Goal: Navigation & Orientation: Find specific page/section

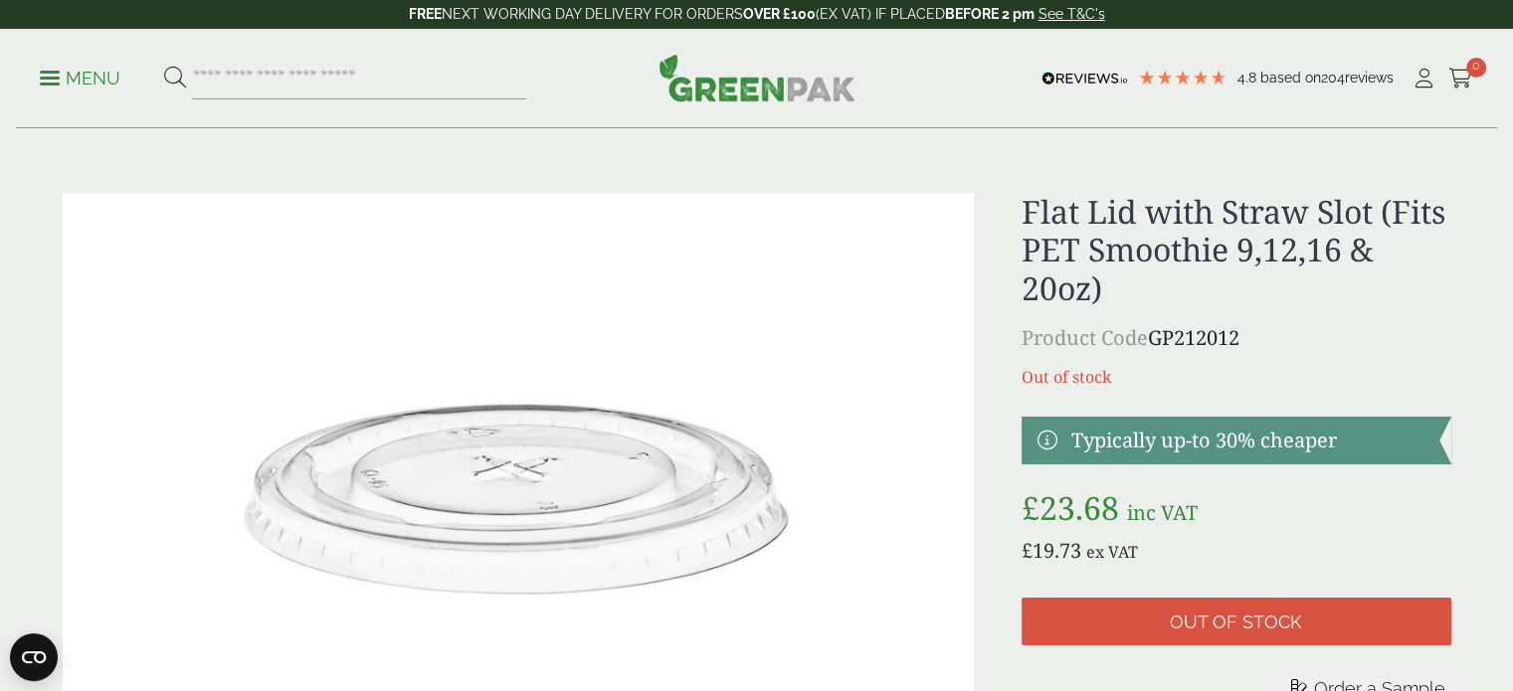
click at [88, 83] on p "Menu" at bounding box center [80, 79] width 81 height 24
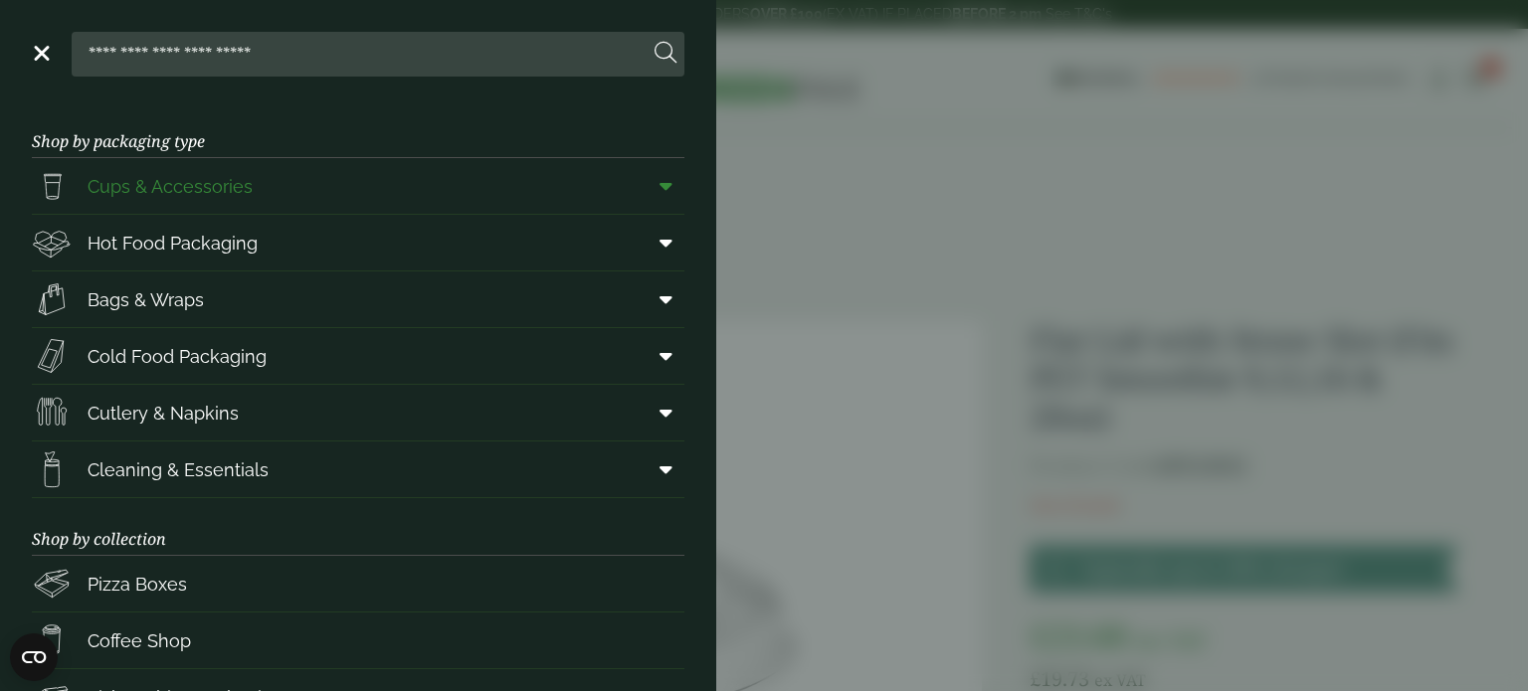
click at [201, 212] on link "Cups & Accessories" at bounding box center [358, 186] width 653 height 56
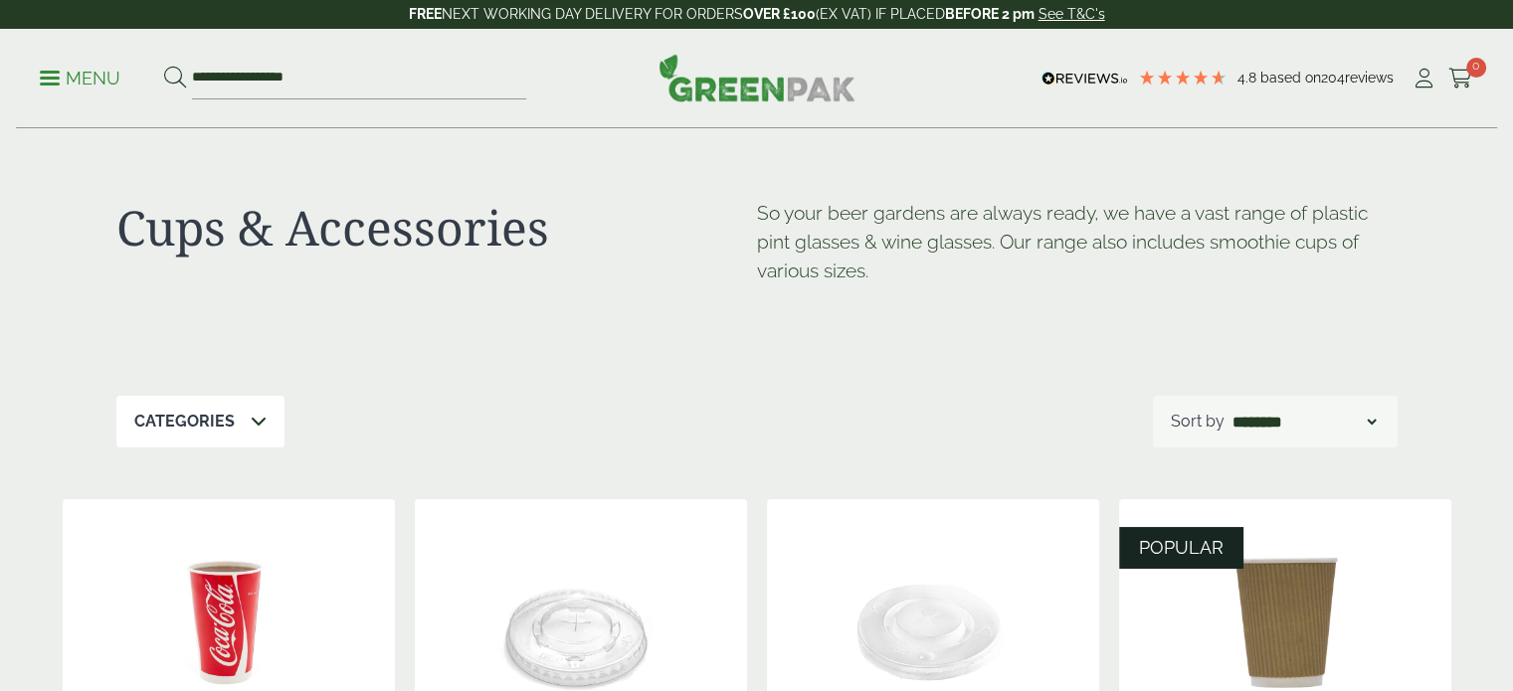
click at [209, 144] on div "Cups & Accessories So your beer gardens are always ready, we have a vast range …" at bounding box center [756, 262] width 1281 height 267
click at [49, 75] on p "Menu" at bounding box center [80, 79] width 81 height 24
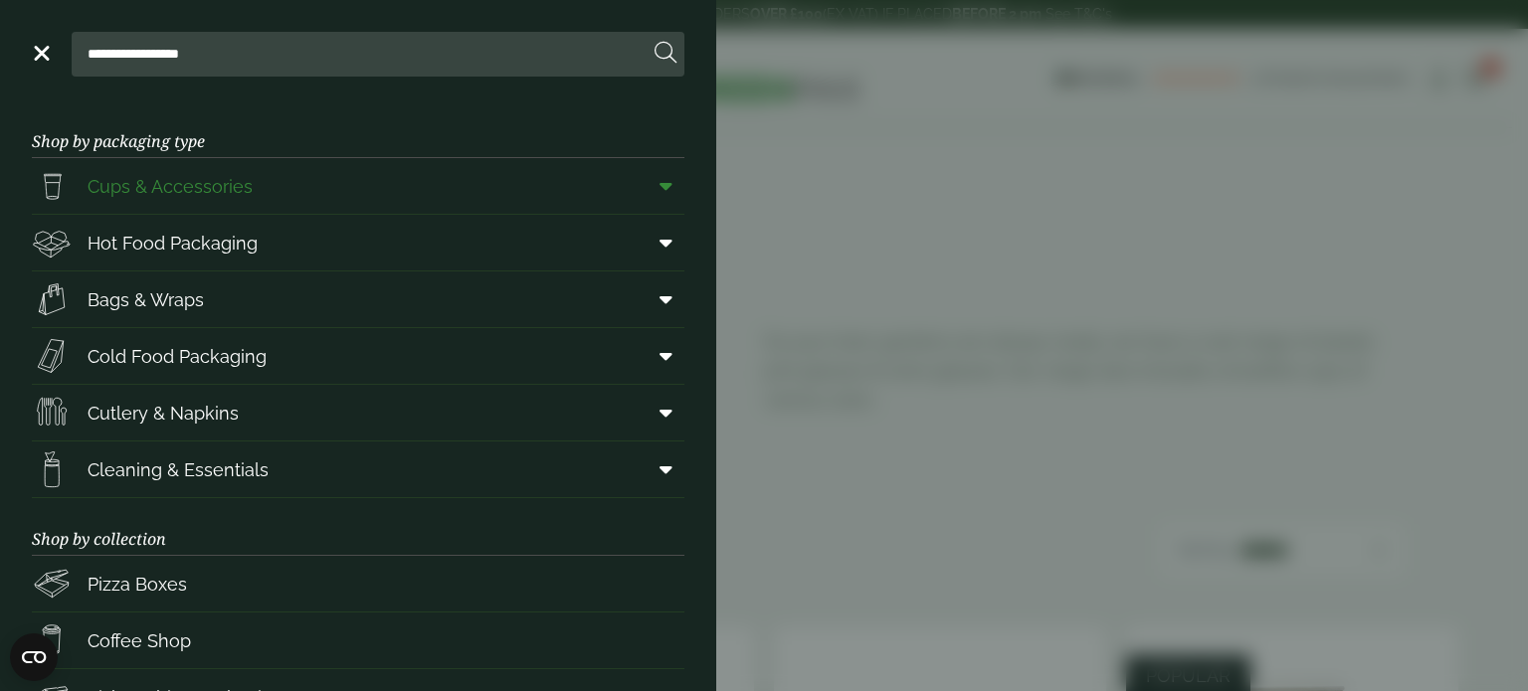
click at [556, 182] on link "Cups & Accessories" at bounding box center [358, 186] width 653 height 56
click at [660, 186] on icon at bounding box center [666, 186] width 13 height 20
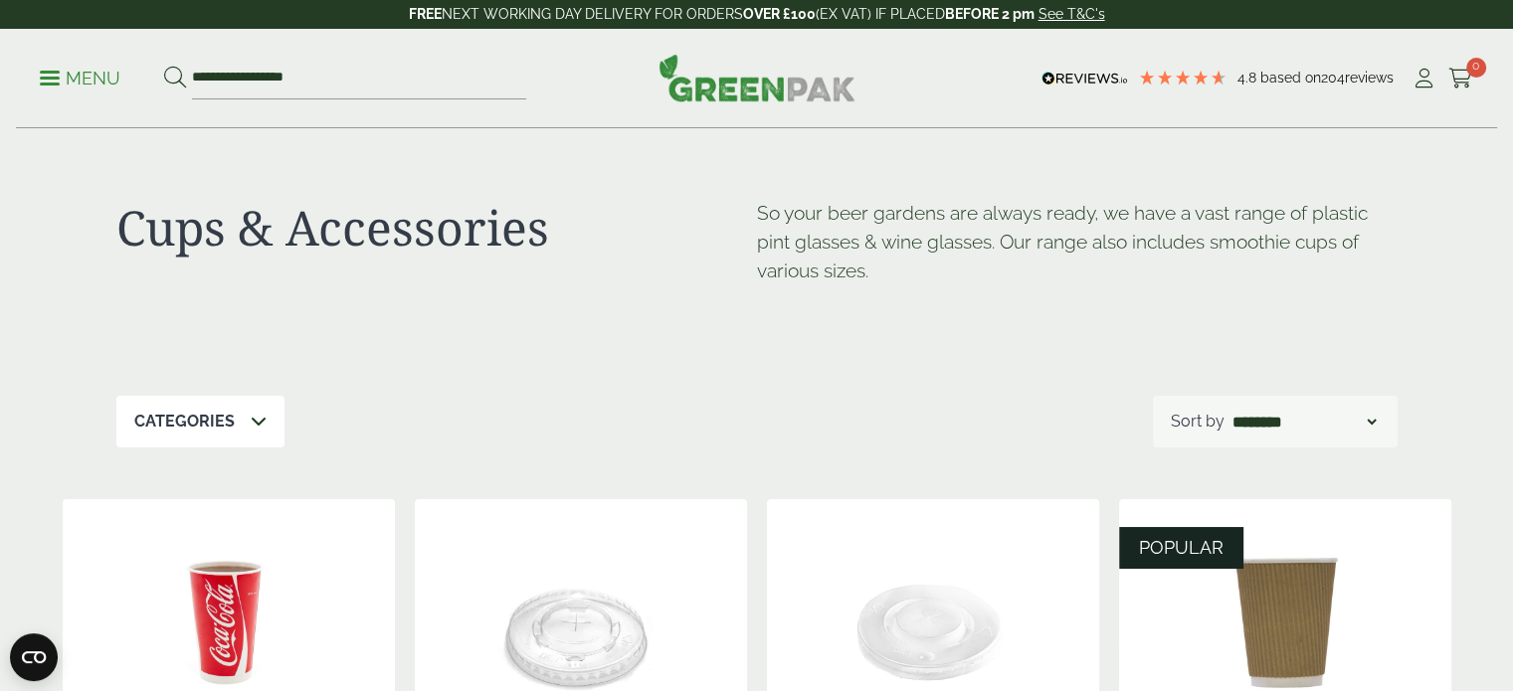
click at [48, 77] on span at bounding box center [50, 78] width 20 height 3
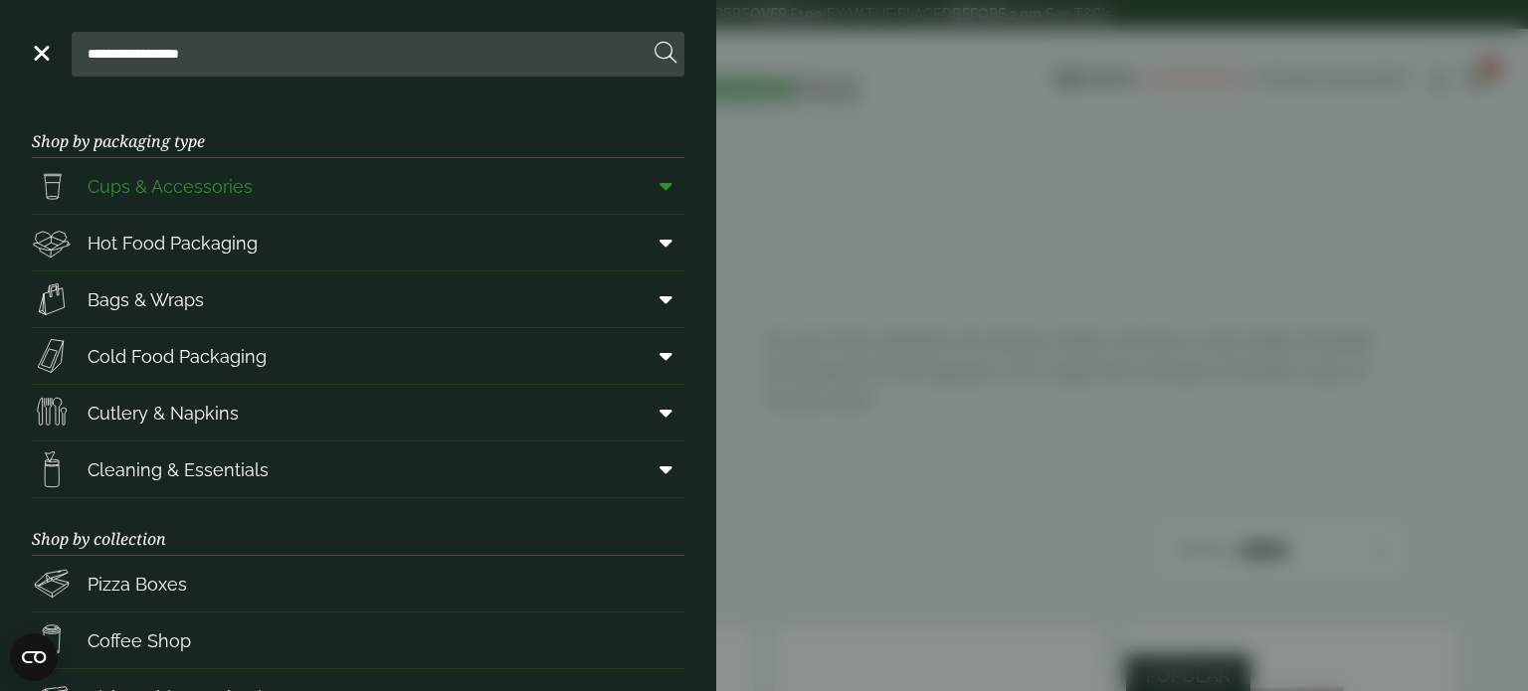
click at [538, 187] on link "Cups & Accessories" at bounding box center [358, 186] width 653 height 56
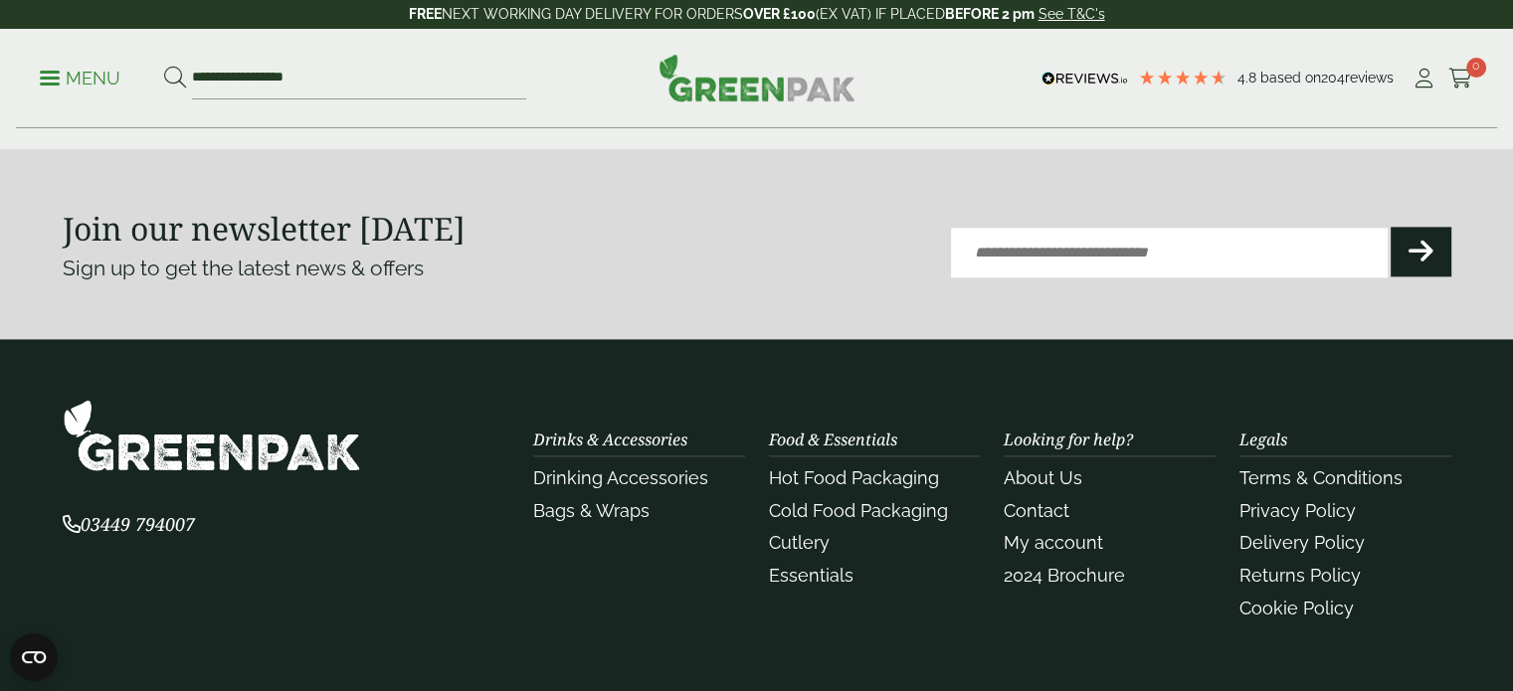
scroll to position [2487, 0]
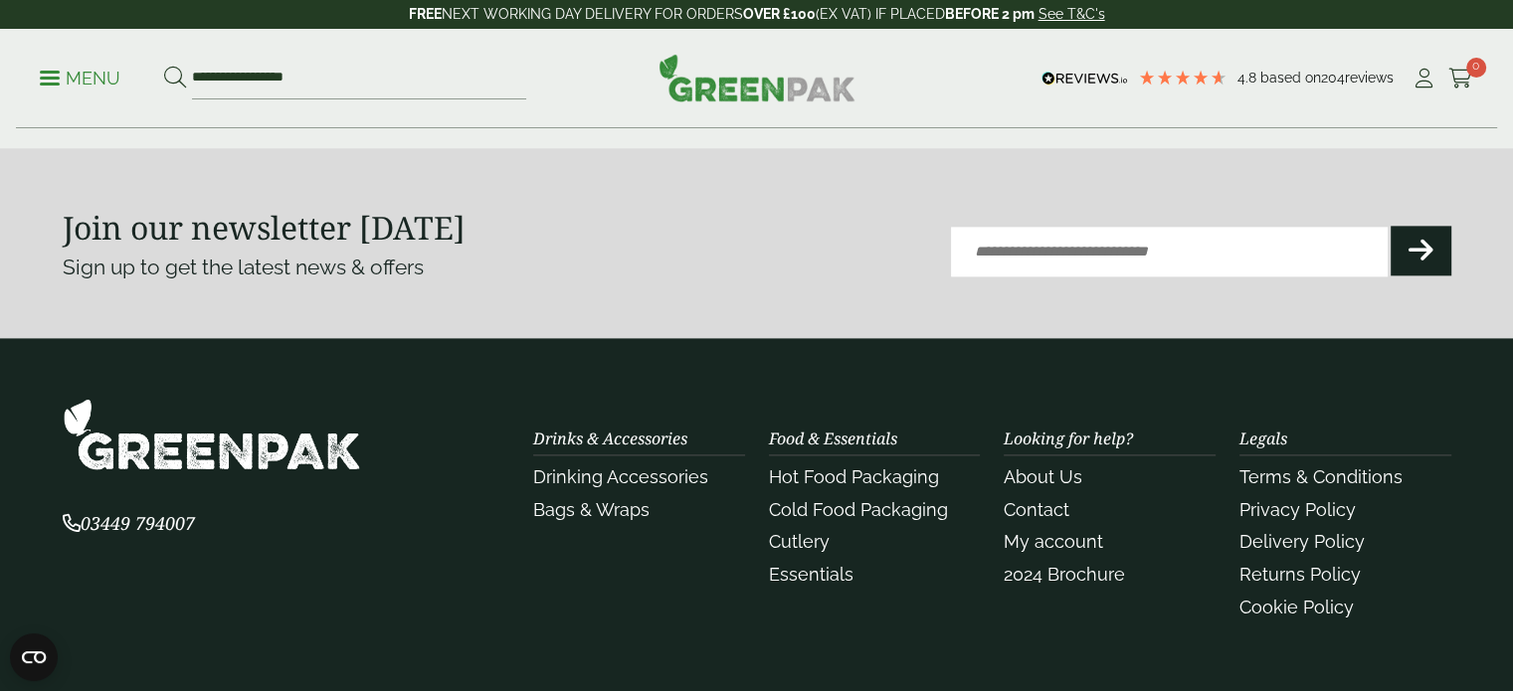
click at [816, 238] on div "Join our newsletter today Sign up to get the latest news & offers Email (Requir…" at bounding box center [757, 243] width 1389 height 110
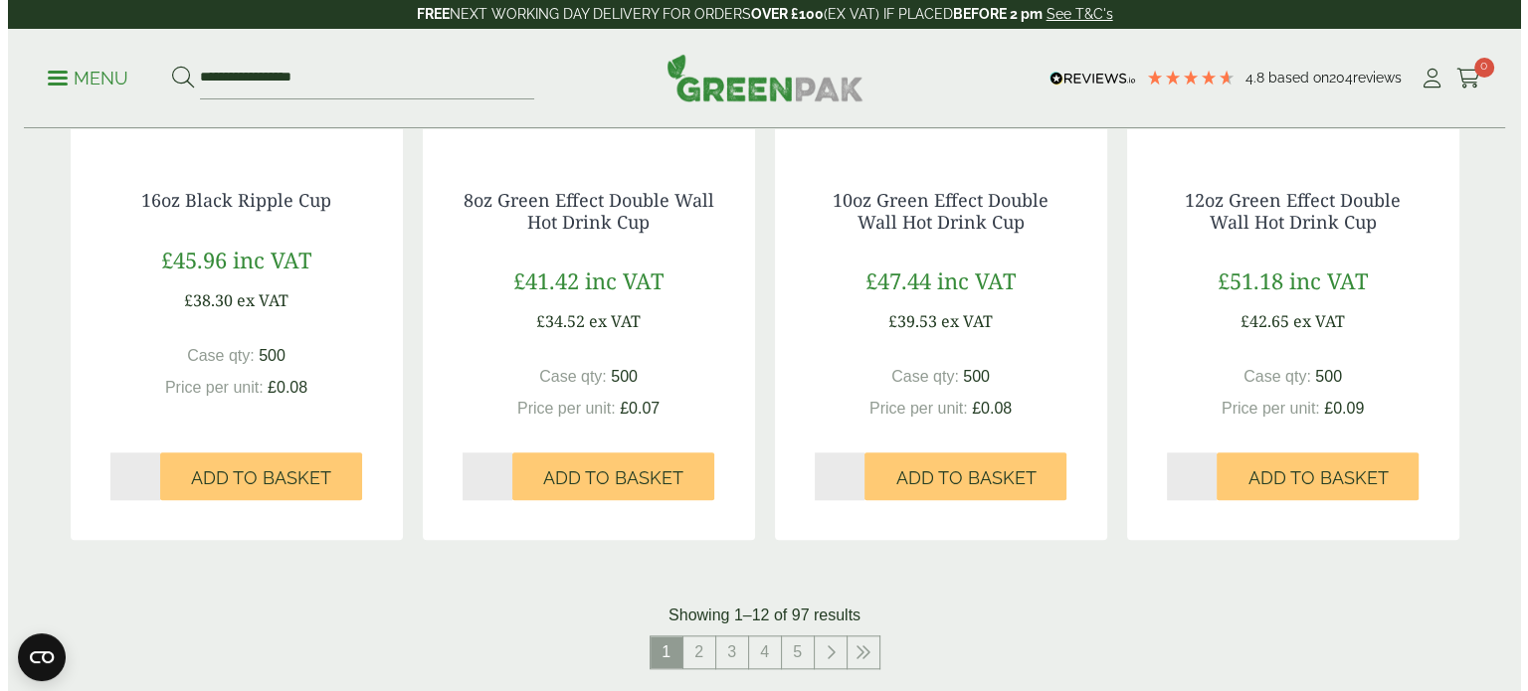
scroll to position [1890, 0]
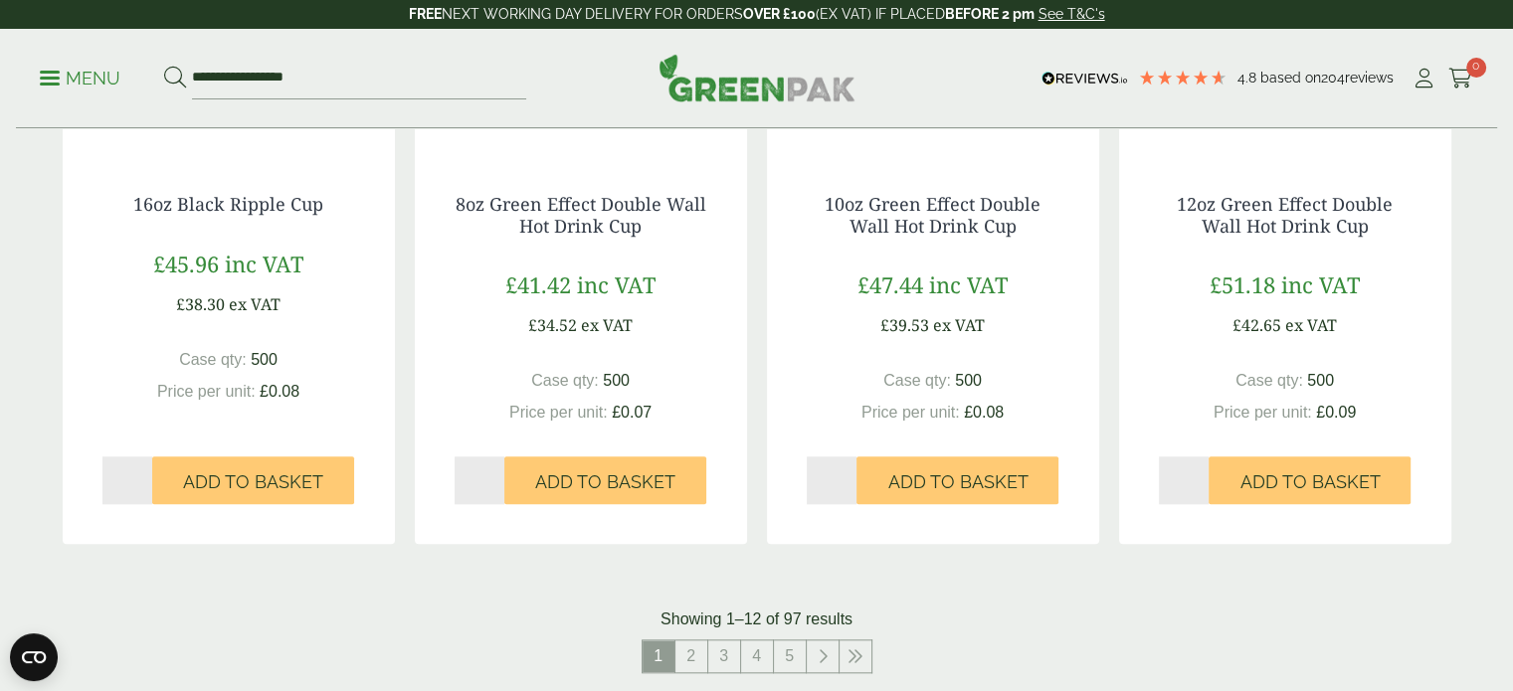
click at [44, 77] on span at bounding box center [50, 78] width 20 height 3
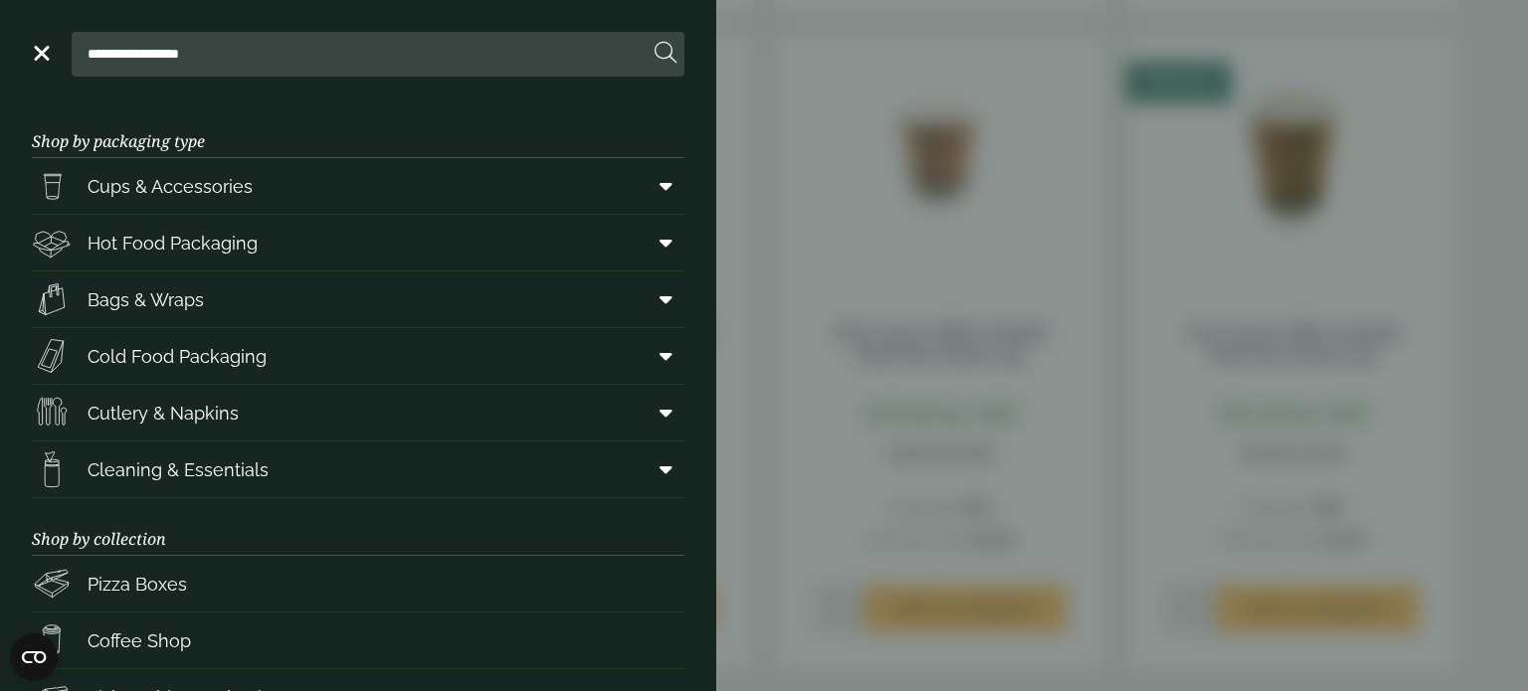
click at [212, 134] on h3 "Shop by packaging type" at bounding box center [358, 129] width 653 height 58
click at [660, 192] on icon at bounding box center [666, 186] width 13 height 20
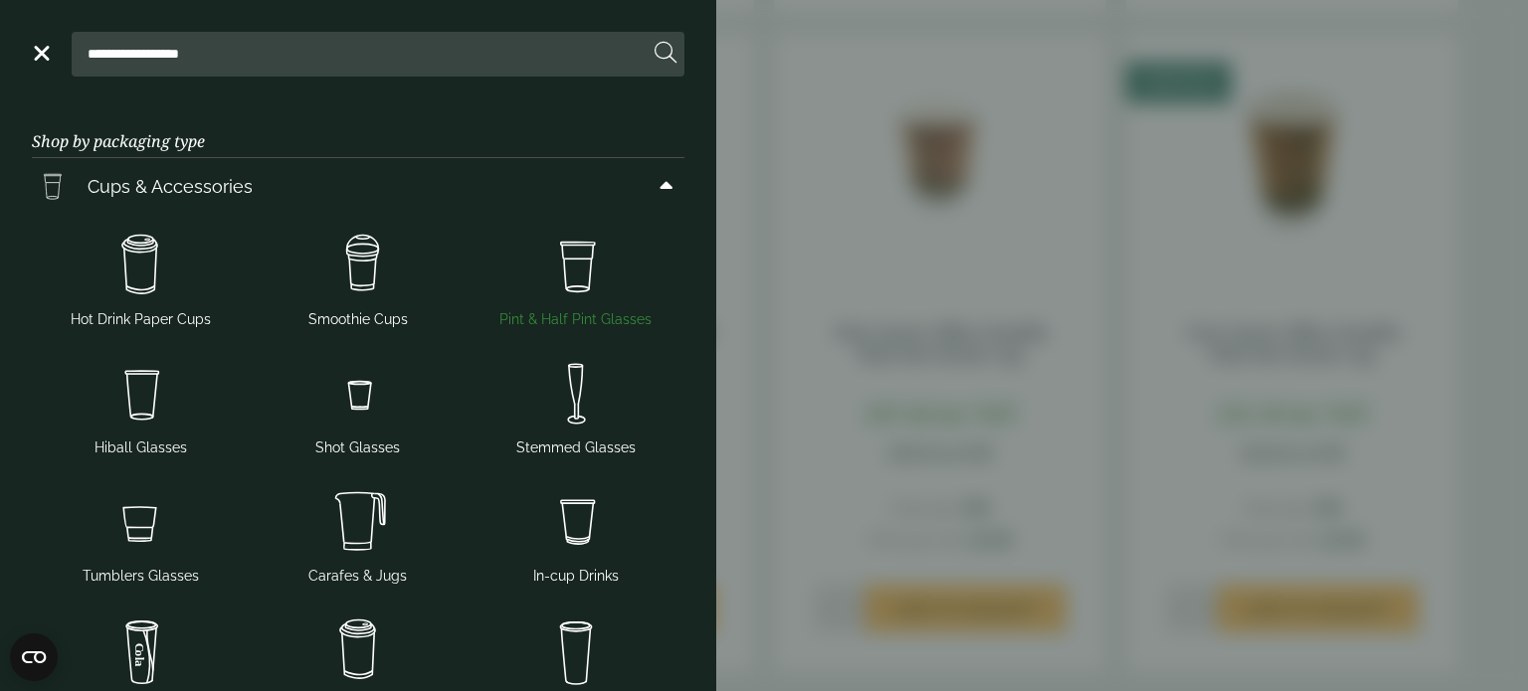
scroll to position [99, 0]
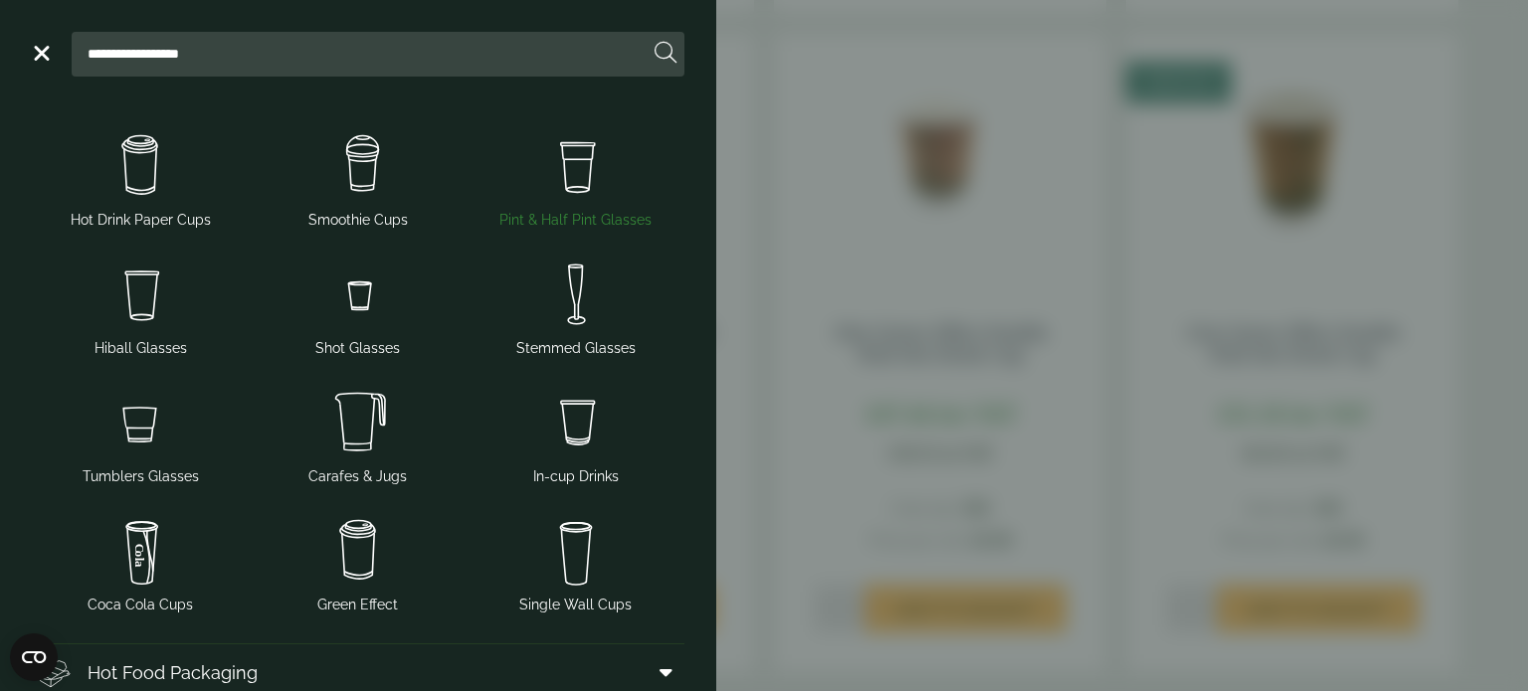
click at [569, 180] on img at bounding box center [575, 166] width 202 height 80
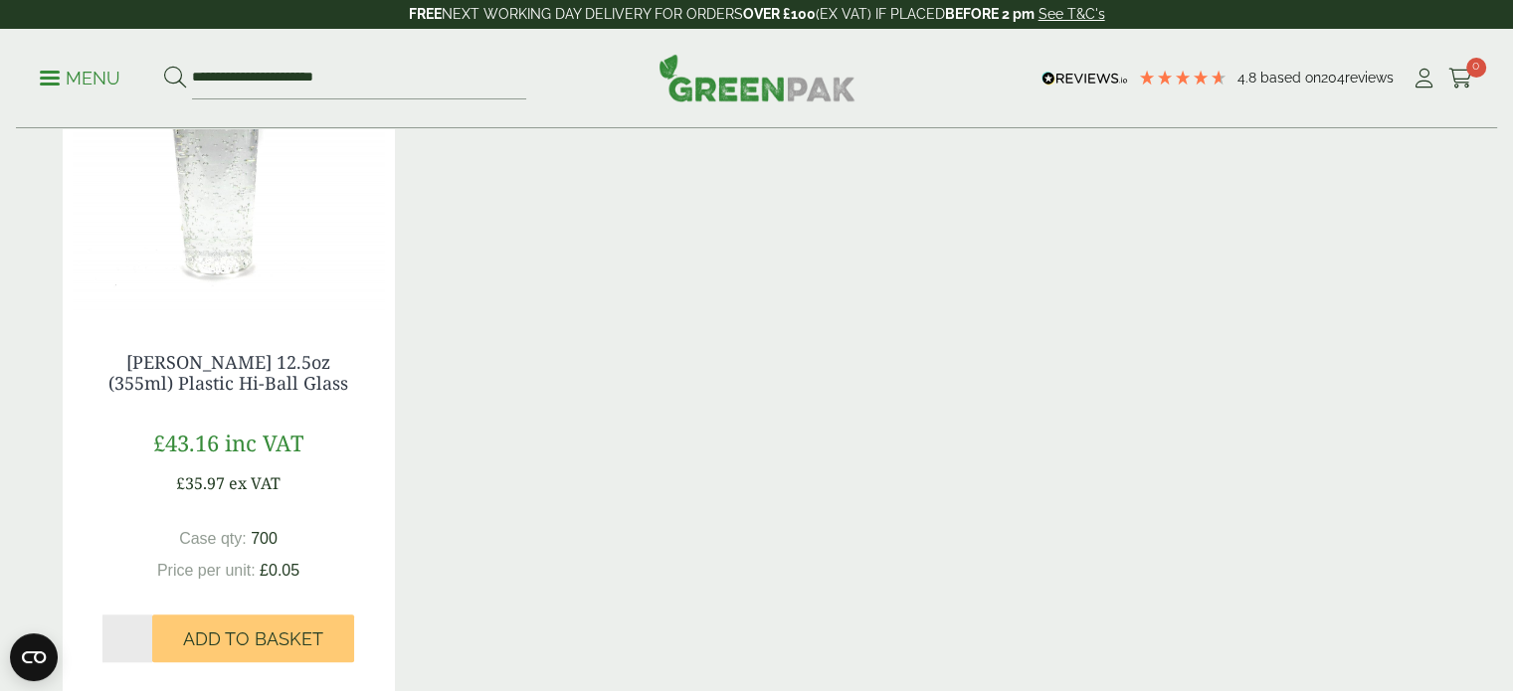
scroll to position [1890, 0]
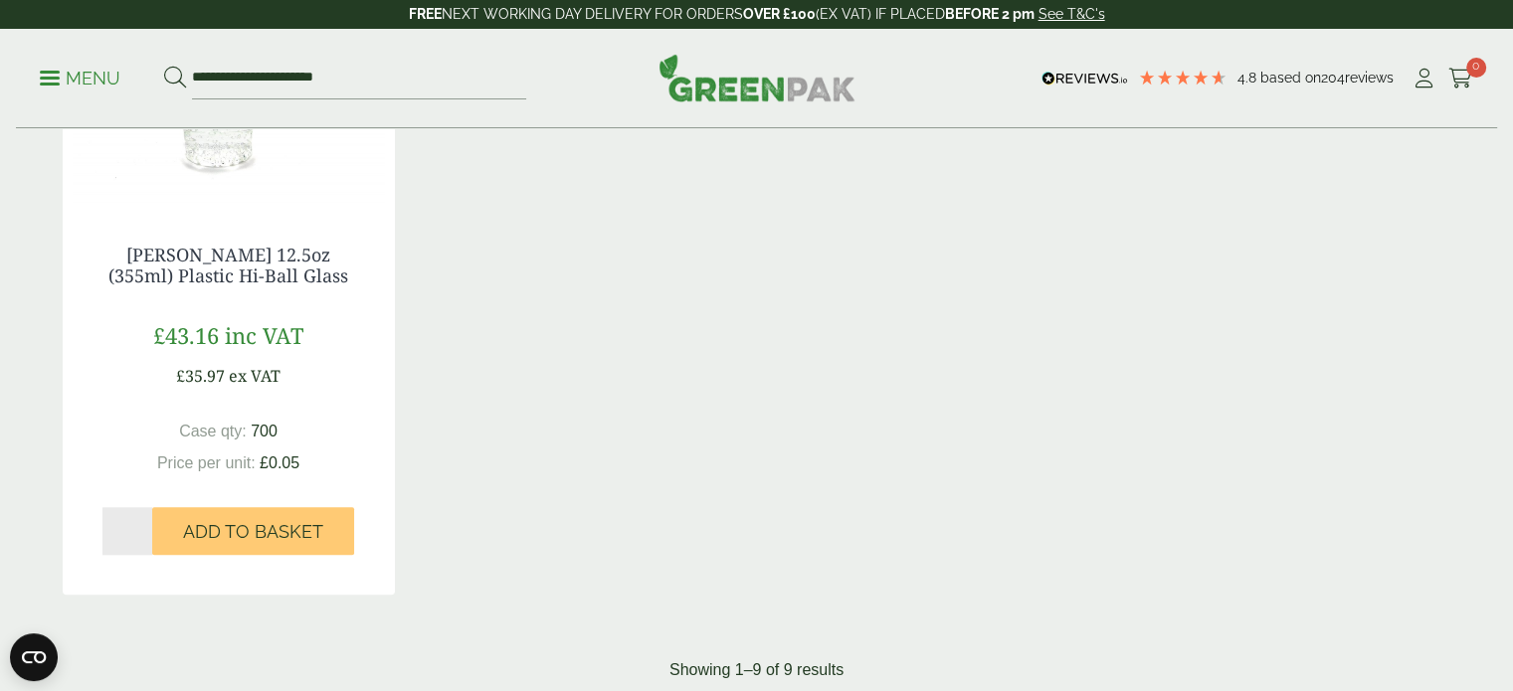
click at [584, 4] on p "FREE NEXT WORKING DAY DELIVERY FOR ORDERS OVER £100 (EX VAT) IF PLACED BEFORE 2…" at bounding box center [756, 14] width 1513 height 29
